Goal: Task Accomplishment & Management: Use online tool/utility

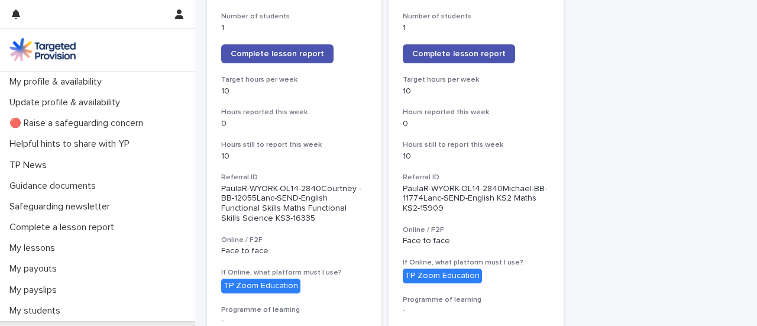
scroll to position [249, 0]
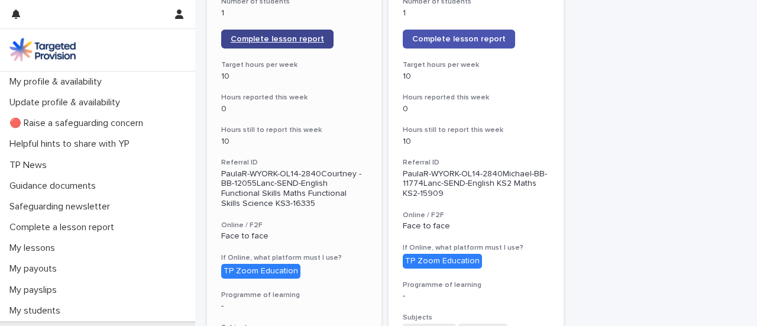
click at [273, 42] on span "Complete lesson report" at bounding box center [277, 39] width 93 height 8
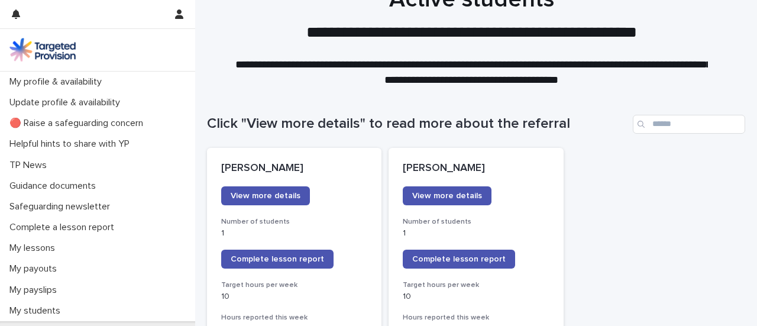
scroll to position [103, 0]
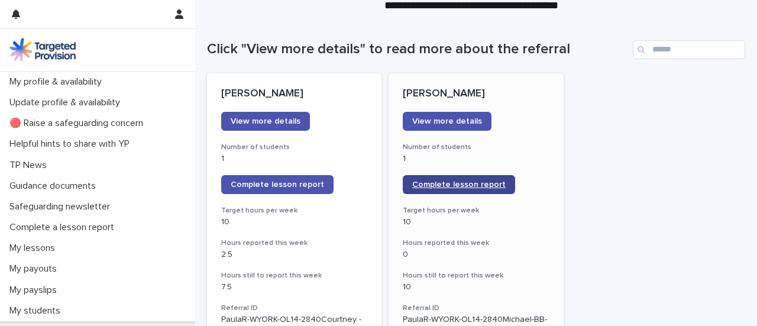
click at [466, 185] on span "Complete lesson report" at bounding box center [458, 184] width 93 height 8
